Goal: Transaction & Acquisition: Purchase product/service

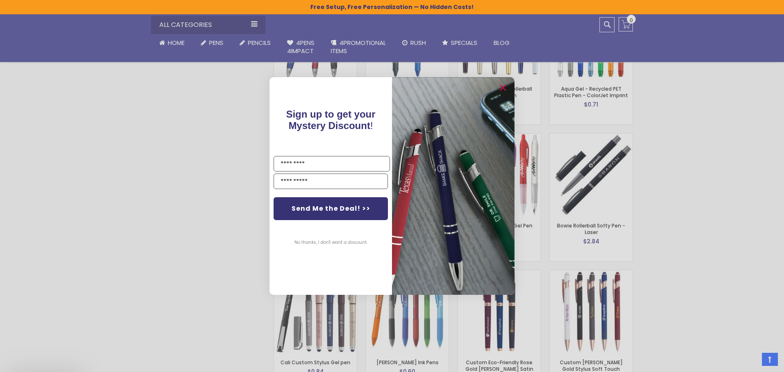
scroll to position [1361, 0]
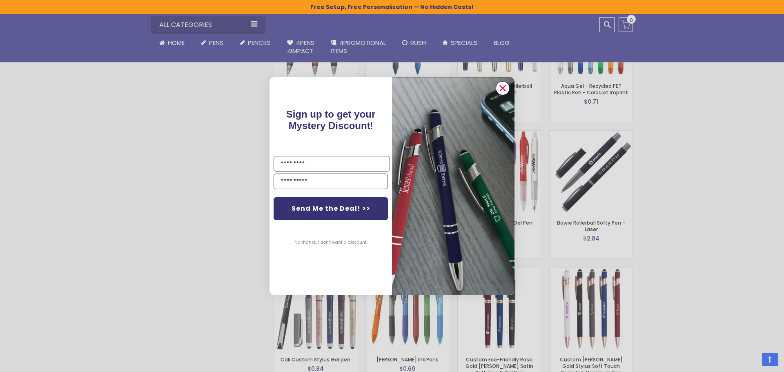
click at [499, 89] on circle "Close dialog" at bounding box center [502, 88] width 12 height 12
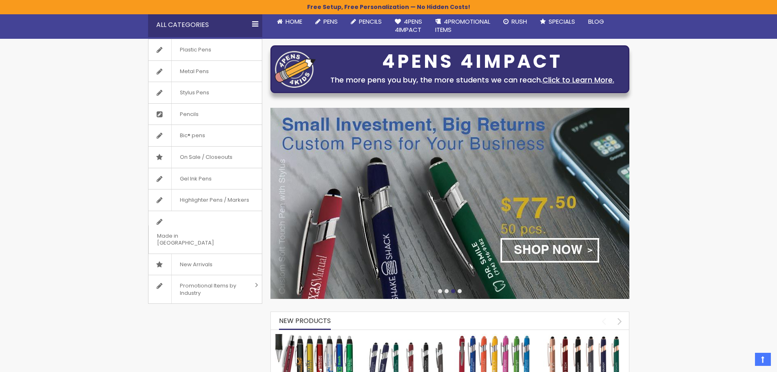
scroll to position [0, 0]
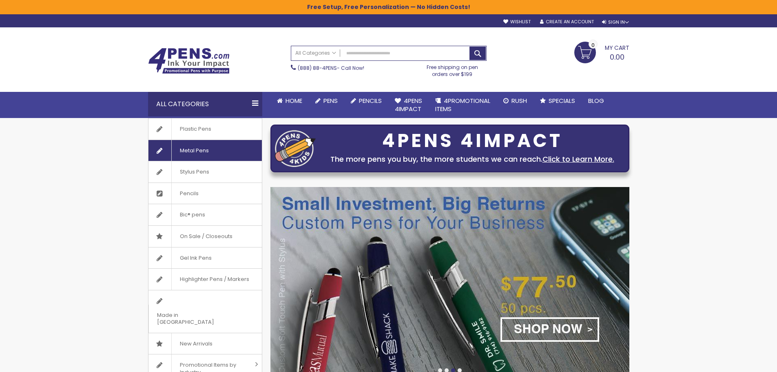
click at [218, 151] on link "Metal Pens" at bounding box center [205, 150] width 113 height 21
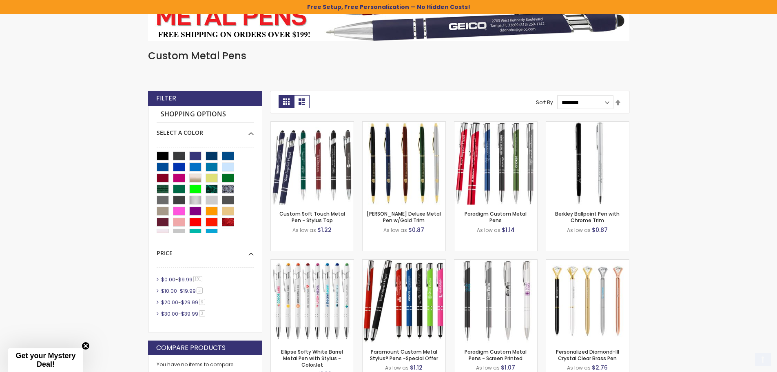
scroll to position [163, 0]
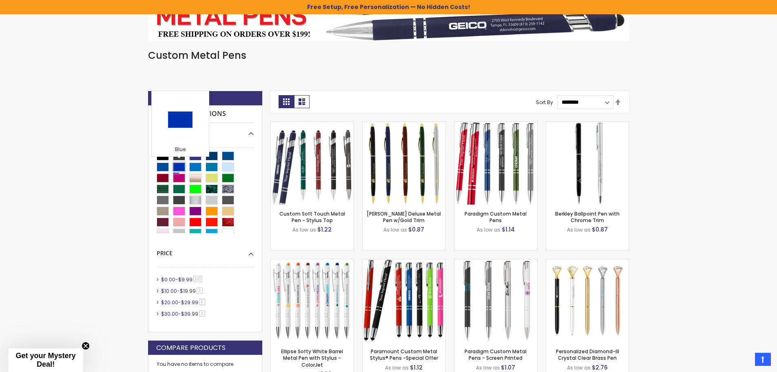
click at [180, 166] on div "Blue" at bounding box center [179, 166] width 12 height 9
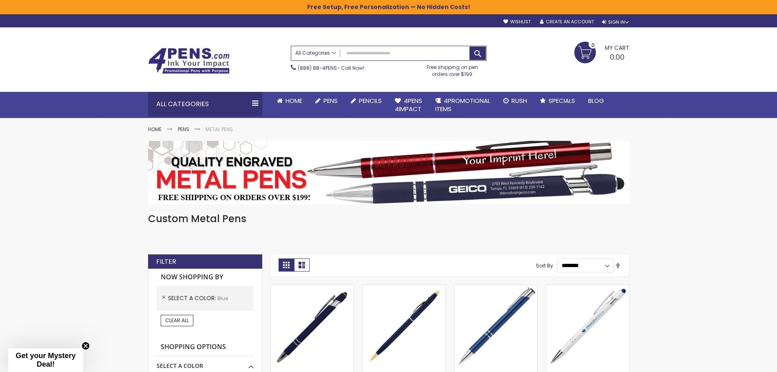
click at [329, 59] on link "All Categories" at bounding box center [315, 52] width 49 height 13
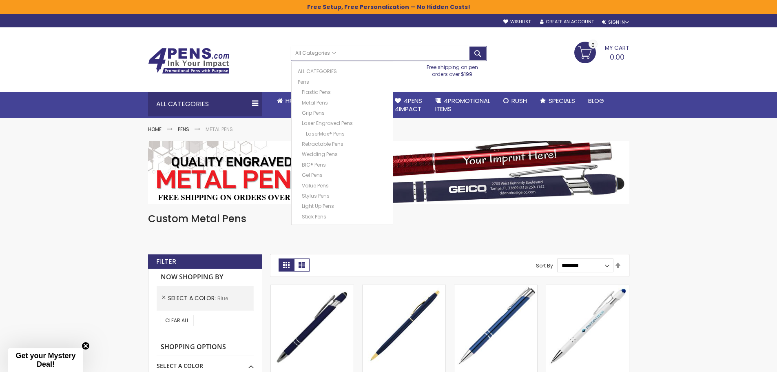
click at [372, 58] on input "Search" at bounding box center [388, 53] width 195 height 14
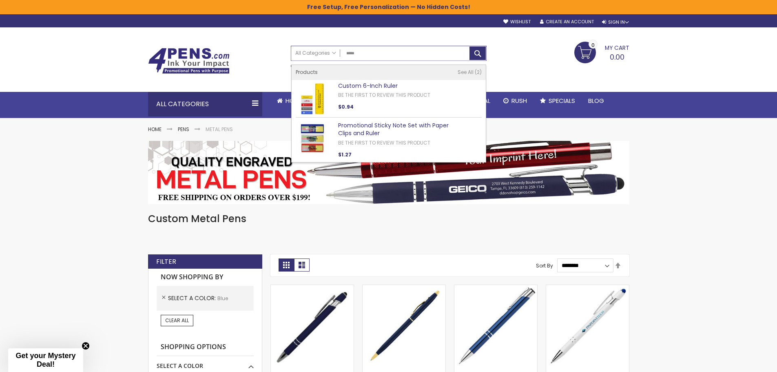
type input "*****"
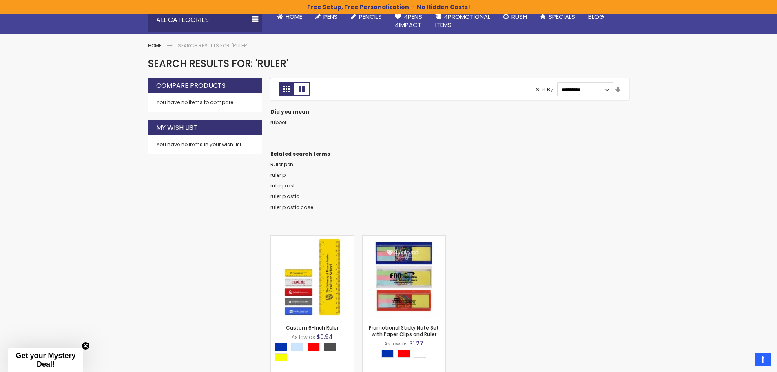
scroll to position [41, 0]
